Goal: Task Accomplishment & Management: Complete application form

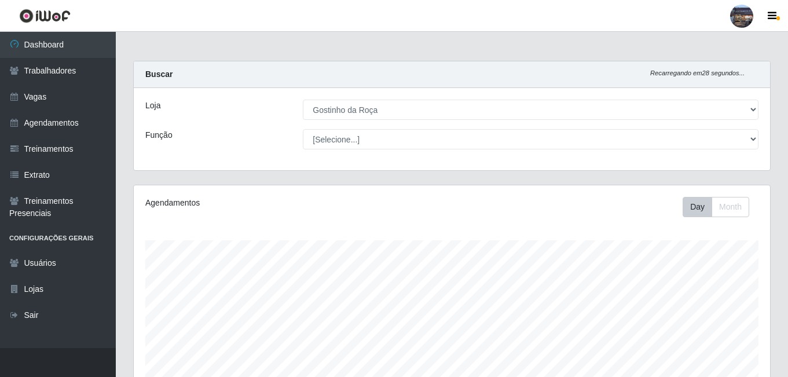
select select "303"
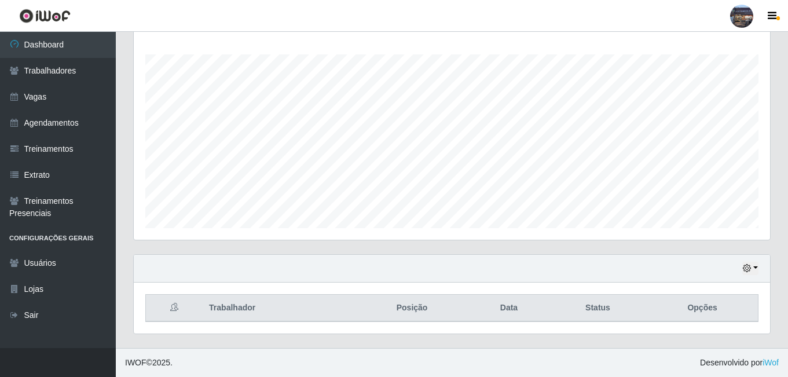
scroll to position [240, 637]
click at [65, 92] on link "Vagas" at bounding box center [58, 97] width 116 height 26
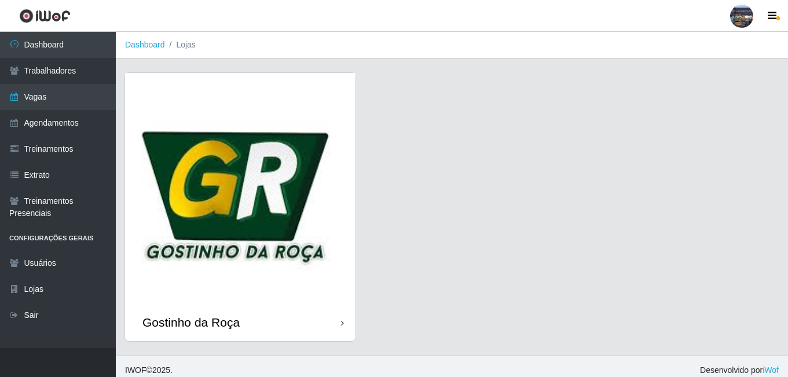
click at [272, 200] on img at bounding box center [240, 188] width 231 height 231
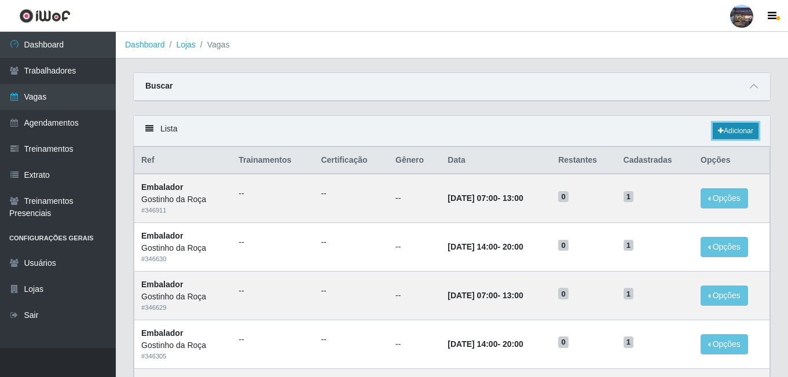
click at [751, 133] on link "Adicionar" at bounding box center [736, 131] width 46 height 16
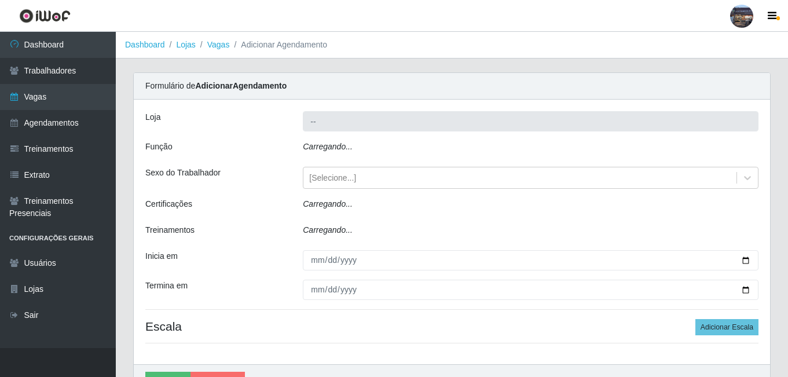
type input "Gostinho da Roça"
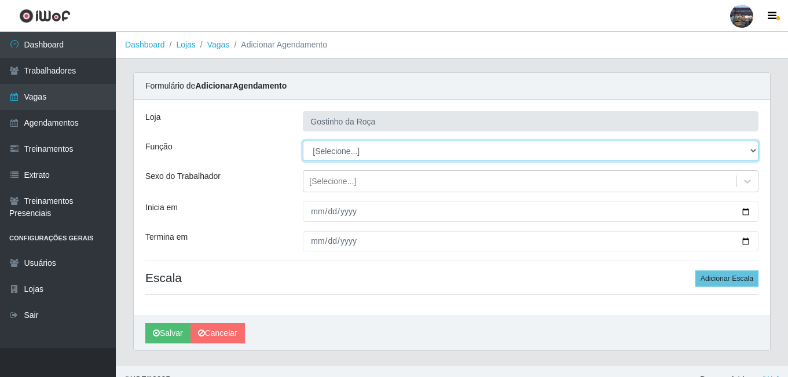
click at [377, 148] on select "[Selecione...] ASG ASG + ASG ++ Embalador Embalador + Embalador ++ Operador de …" at bounding box center [531, 151] width 456 height 20
select select "1"
click at [303, 141] on select "[Selecione...] ASG ASG + ASG ++ Embalador Embalador + Embalador ++ Operador de …" at bounding box center [531, 151] width 456 height 20
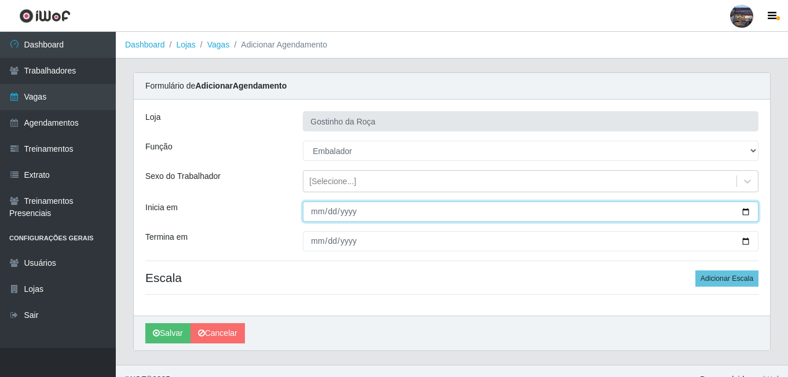
drag, startPoint x: 389, startPoint y: 207, endPoint x: 400, endPoint y: 209, distance: 10.6
click at [396, 208] on input "Inicia em" at bounding box center [531, 212] width 456 height 20
click at [746, 216] on input "Inicia em" at bounding box center [531, 212] width 456 height 20
type input "[DATE]"
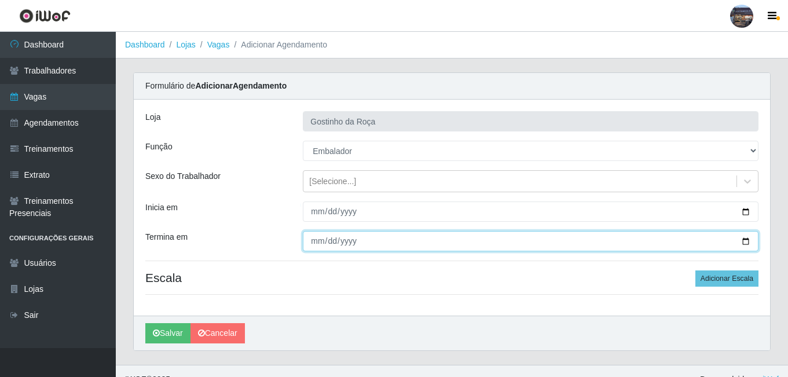
click at [746, 243] on input "Termina em" at bounding box center [531, 241] width 456 height 20
type input "[DATE]"
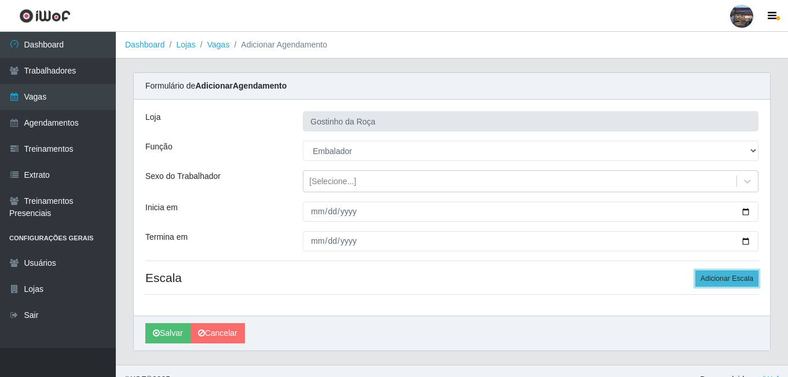
click at [715, 280] on button "Adicionar Escala" at bounding box center [727, 279] width 63 height 16
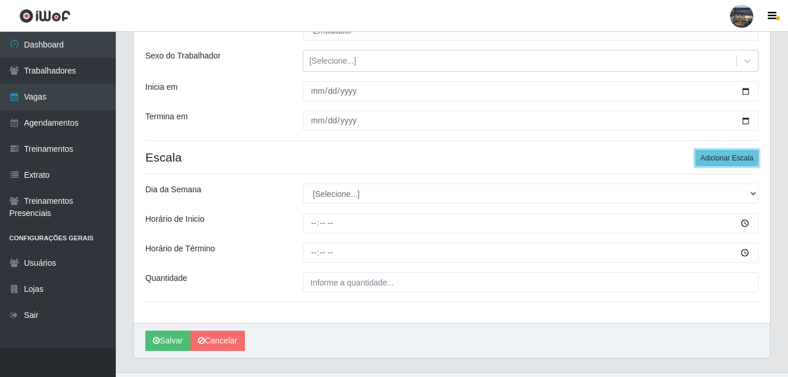
scroll to position [145, 0]
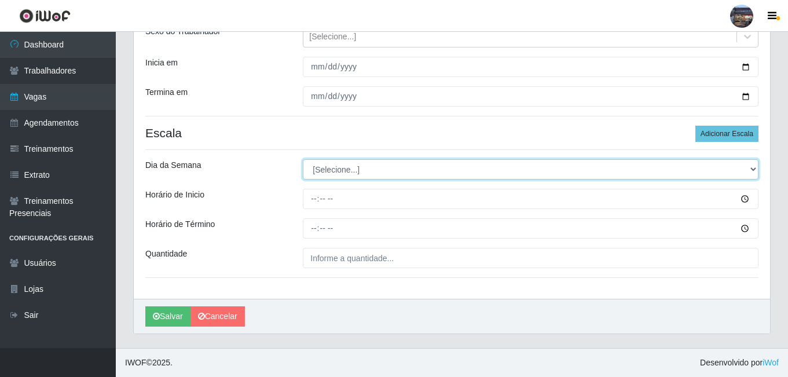
click at [348, 173] on select "[Selecione...] Segunda Terça Quarta Quinta Sexta Sábado Domingo" at bounding box center [531, 169] width 456 height 20
select select "2"
click at [303, 159] on select "[Selecione...] Segunda Terça Quarta Quinta Sexta Sábado Domingo" at bounding box center [531, 169] width 456 height 20
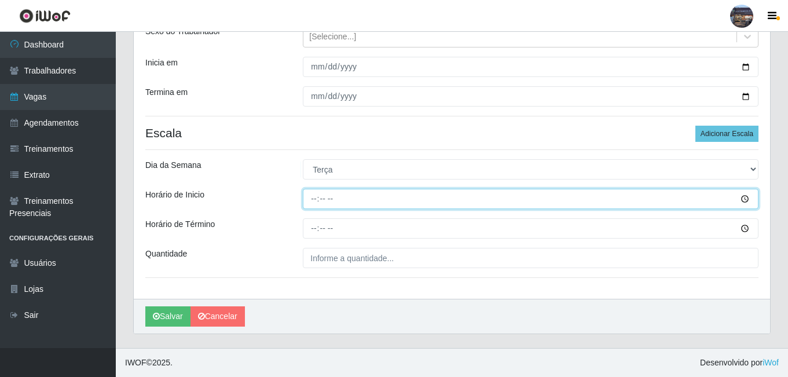
click at [341, 196] on input "Horário de Inicio" at bounding box center [531, 199] width 456 height 20
type input "07:00"
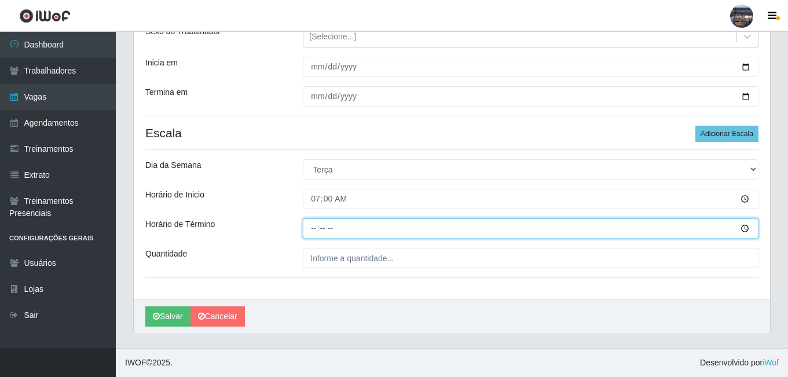
click at [317, 227] on input "Horário de Término" at bounding box center [531, 228] width 456 height 20
type input "13:00"
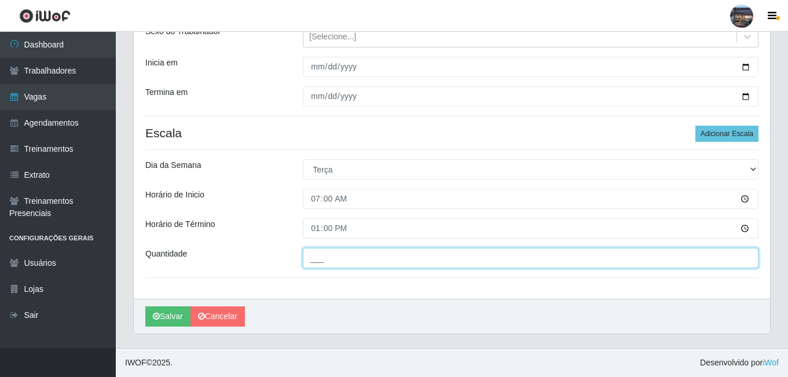
click at [335, 268] on input "___" at bounding box center [531, 258] width 456 height 20
type input "1__"
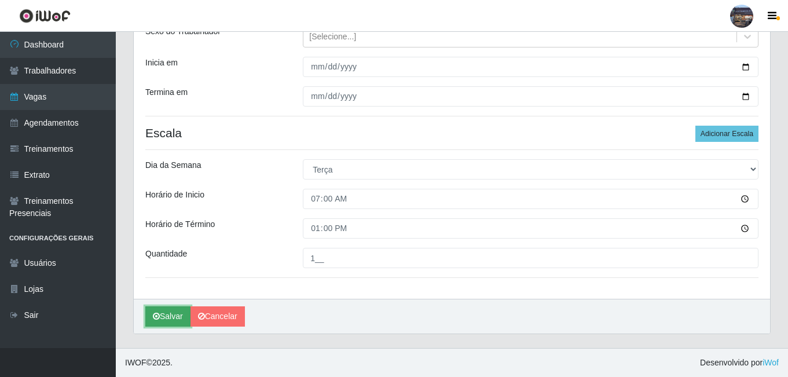
click at [165, 321] on button "Salvar" at bounding box center [167, 316] width 45 height 20
click at [173, 313] on button "Salvar" at bounding box center [167, 316] width 45 height 20
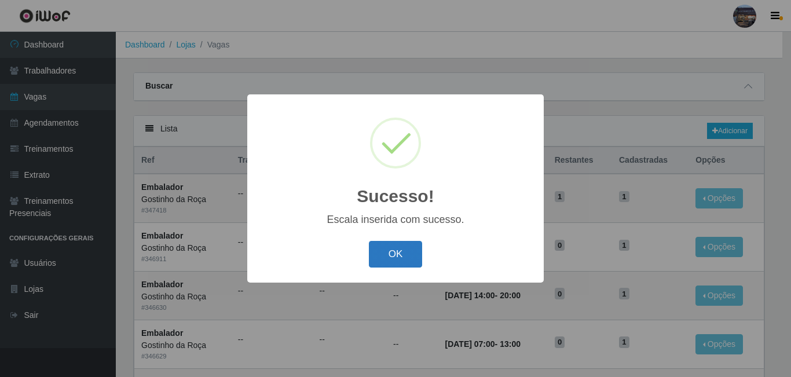
click at [407, 258] on button "OK" at bounding box center [396, 254] width 54 height 27
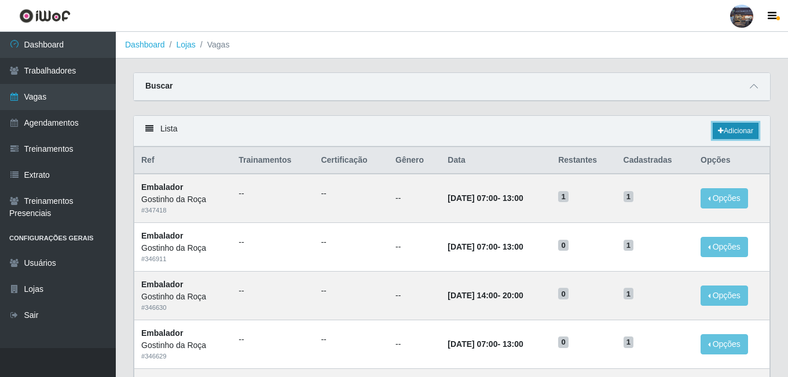
click at [750, 132] on link "Adicionar" at bounding box center [736, 131] width 46 height 16
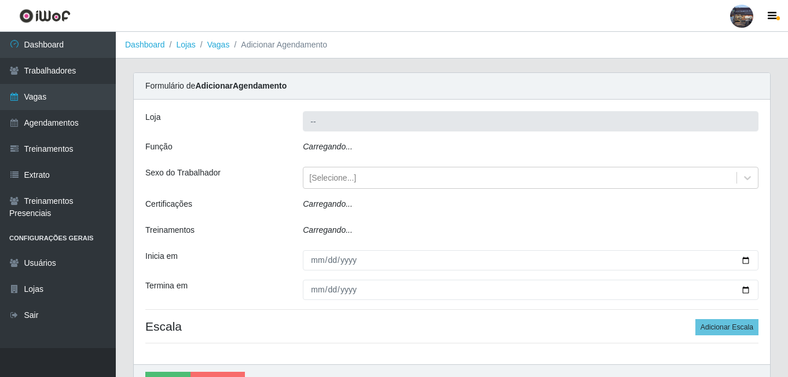
type input "Gostinho da Roça"
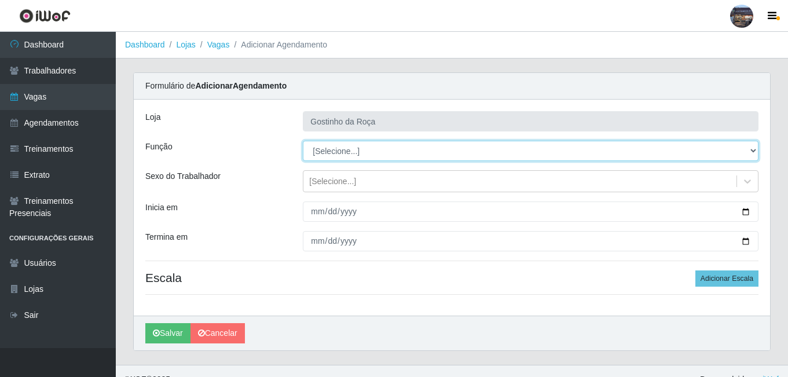
click at [327, 153] on select "[Selecione...] ASG ASG + ASG ++ Embalador Embalador + Embalador ++ Operador de …" at bounding box center [531, 151] width 456 height 20
select select "1"
click at [303, 141] on select "[Selecione...] ASG ASG + ASG ++ Embalador Embalador + Embalador ++ Operador de …" at bounding box center [531, 151] width 456 height 20
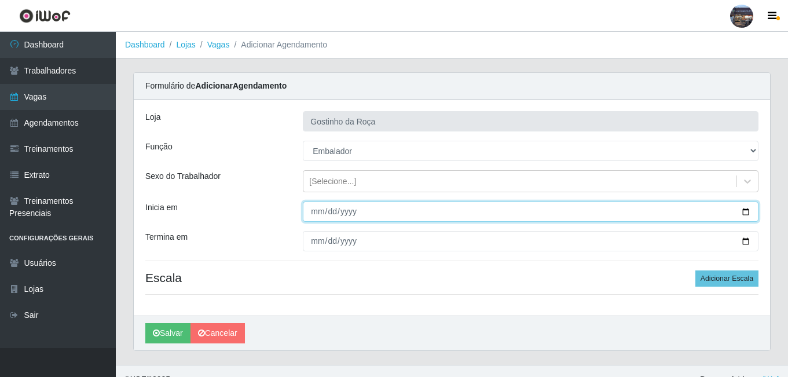
click at [360, 209] on input "Inicia em" at bounding box center [531, 212] width 456 height 20
click at [746, 214] on input "Inicia em" at bounding box center [531, 212] width 456 height 20
type input "[DATE]"
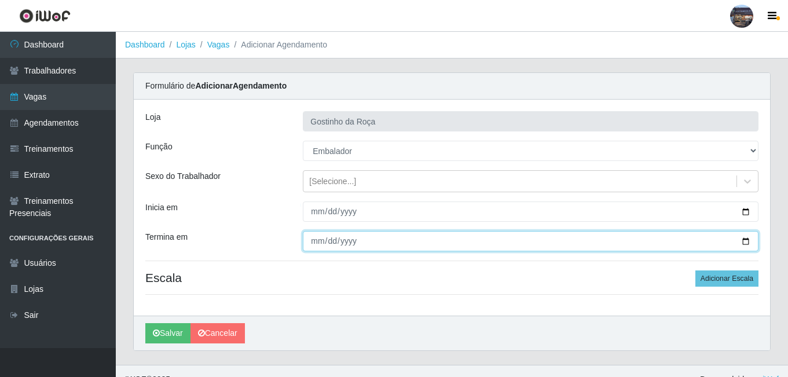
click at [750, 247] on input "Termina em" at bounding box center [531, 241] width 456 height 20
click at [743, 239] on input "Termina em" at bounding box center [531, 241] width 456 height 20
type input "[DATE]"
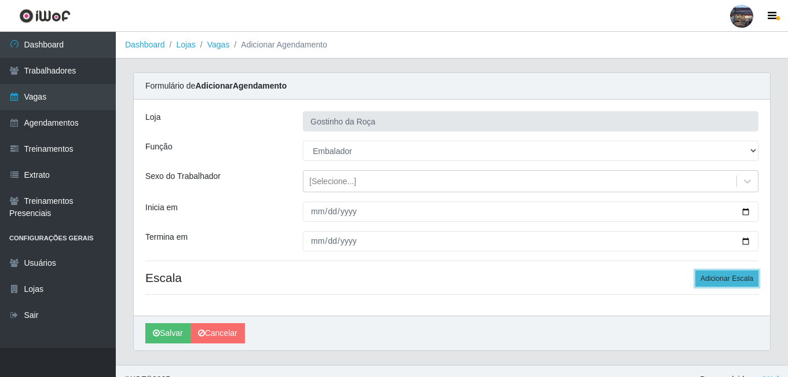
click at [715, 280] on button "Adicionar Escala" at bounding box center [727, 279] width 63 height 16
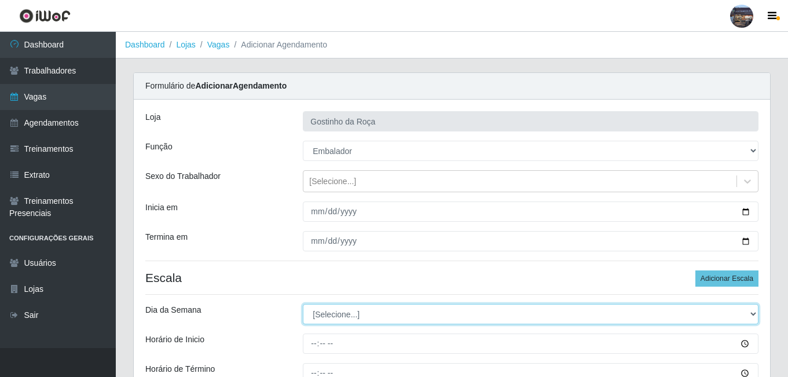
click at [388, 316] on select "[Selecione...] Segunda Terça Quarta Quinta Sexta Sábado Domingo" at bounding box center [531, 314] width 456 height 20
select select "2"
click at [303, 304] on select "[Selecione...] Segunda Terça Quarta Quinta Sexta Sábado Domingo" at bounding box center [531, 314] width 456 height 20
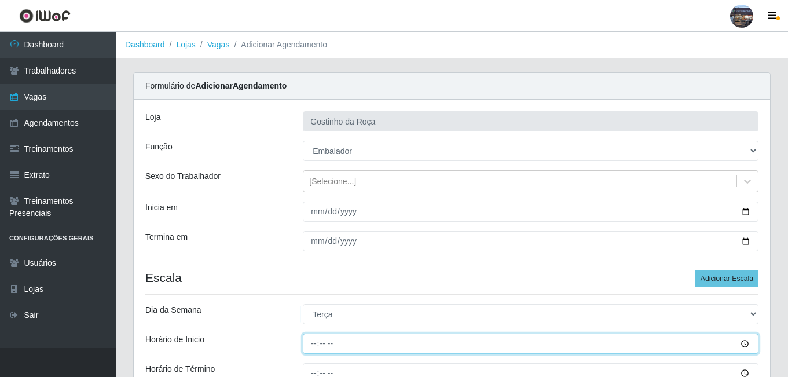
click at [313, 341] on input "Horário de Inicio" at bounding box center [531, 344] width 456 height 20
type input "14:00"
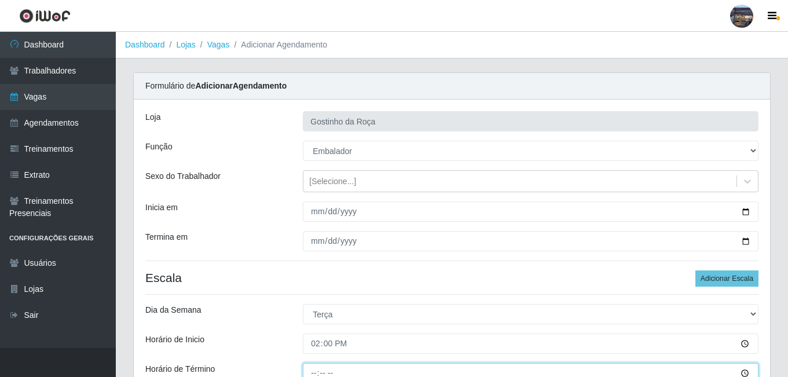
click at [314, 370] on input "Horário de Término" at bounding box center [531, 373] width 456 height 20
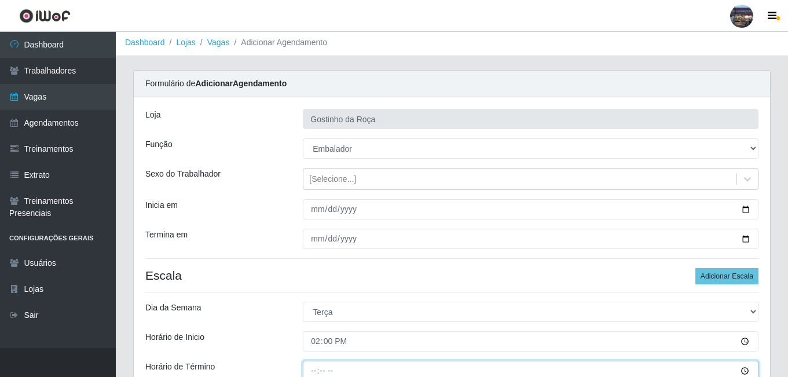
type input "20:00"
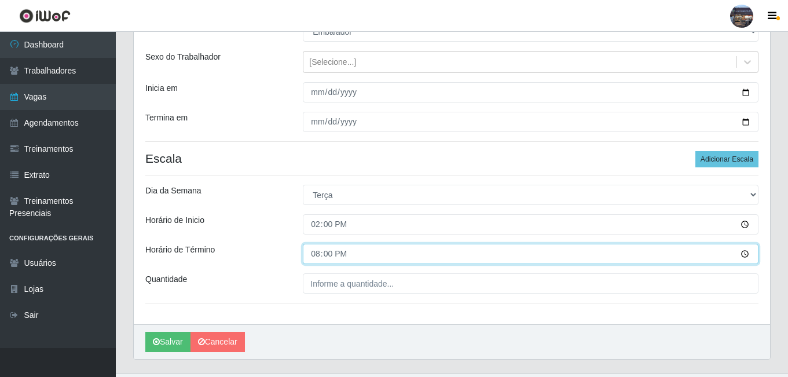
scroll to position [145, 0]
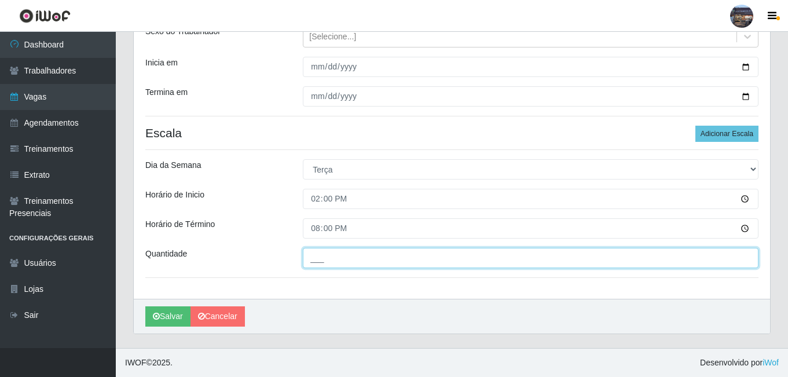
click at [356, 254] on input "___" at bounding box center [531, 258] width 456 height 20
type input "1__"
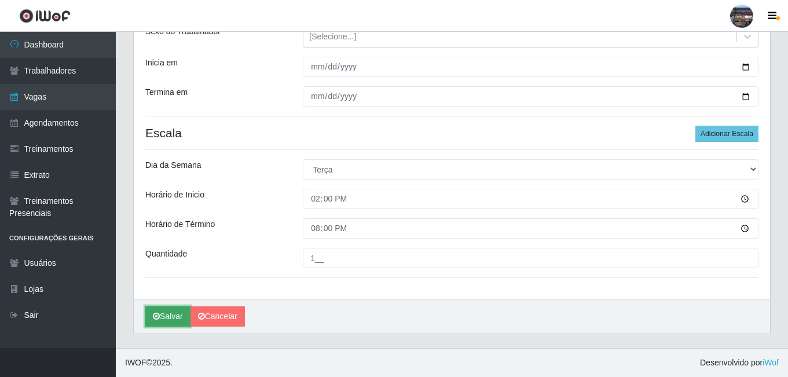
click at [187, 315] on button "Salvar" at bounding box center [167, 316] width 45 height 20
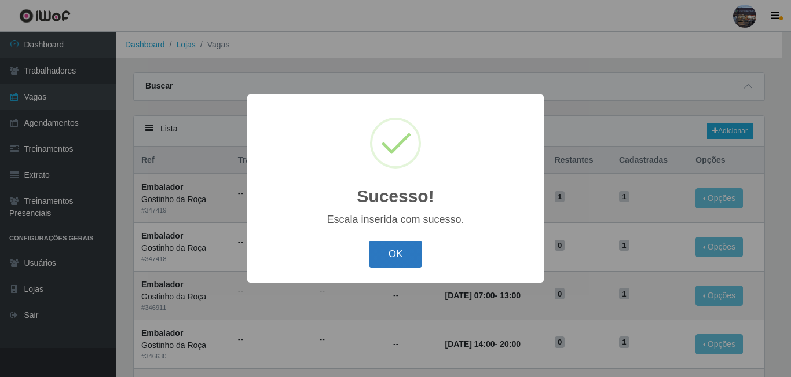
click at [405, 250] on button "OK" at bounding box center [396, 254] width 54 height 27
